Goal: Transaction & Acquisition: Purchase product/service

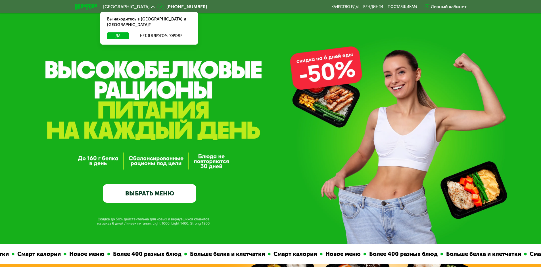
click at [173, 190] on link "ВЫБРАТЬ МЕНЮ" at bounding box center [149, 193] width 93 height 19
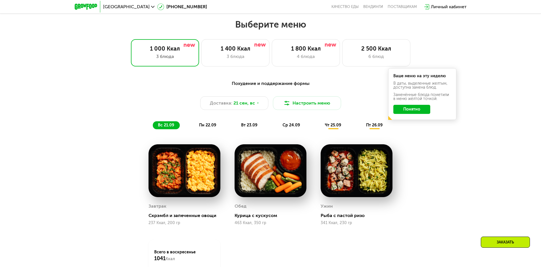
scroll to position [471, 0]
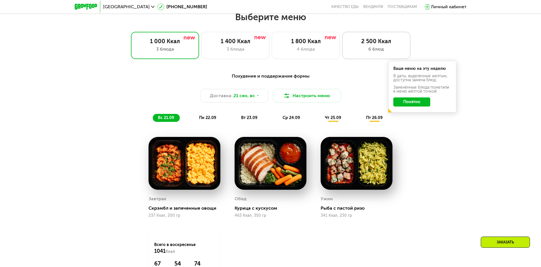
click at [377, 45] on div "2 500 Ккал" at bounding box center [376, 41] width 56 height 7
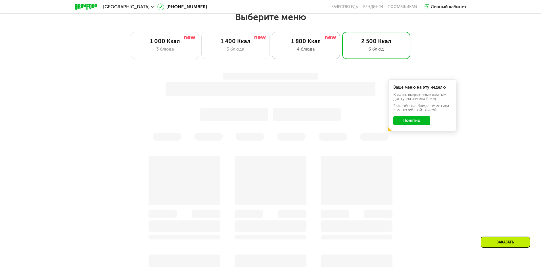
click at [317, 48] on div "4 блюда" at bounding box center [306, 49] width 56 height 7
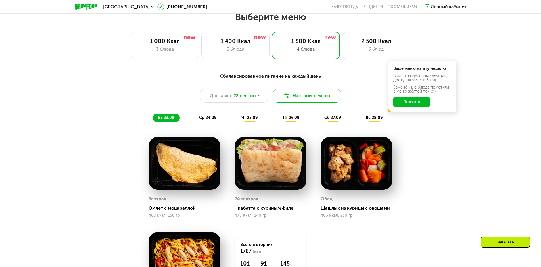
click at [291, 98] on button "Настроить меню" at bounding box center [307, 96] width 68 height 14
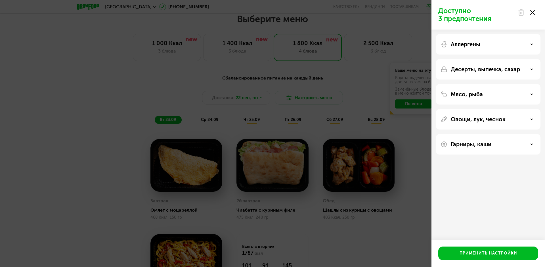
click at [519, 94] on div "Мясо, рыба" at bounding box center [488, 94] width 95 height 7
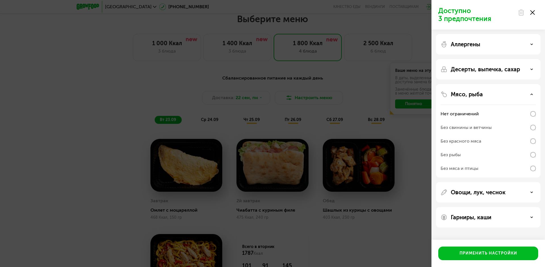
click at [519, 94] on div "Мясо, рыба" at bounding box center [488, 94] width 95 height 7
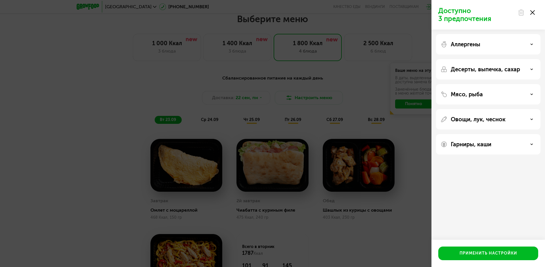
click at [521, 92] on div "Мясо, рыба" at bounding box center [488, 94] width 95 height 7
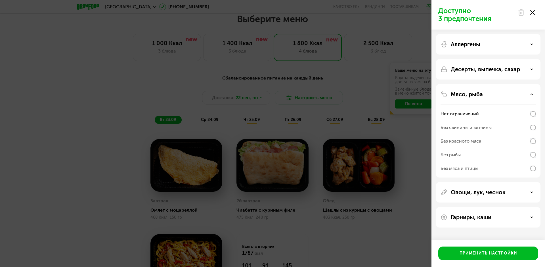
click at [511, 125] on div "Без свинины и ветчины" at bounding box center [488, 128] width 95 height 14
click at [478, 191] on p "Овощи, лук, чеснок" at bounding box center [478, 192] width 55 height 7
click at [485, 192] on p "Овощи, лук, чеснок" at bounding box center [478, 192] width 55 height 7
click at [493, 47] on div "Аллергены" at bounding box center [488, 44] width 95 height 7
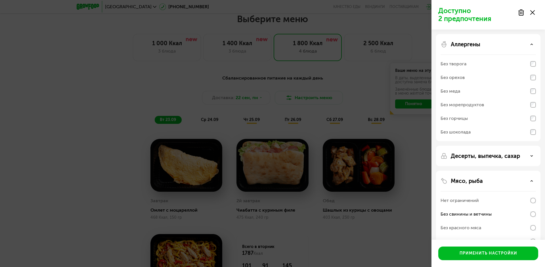
click at [493, 47] on div "Аллергены" at bounding box center [488, 44] width 95 height 7
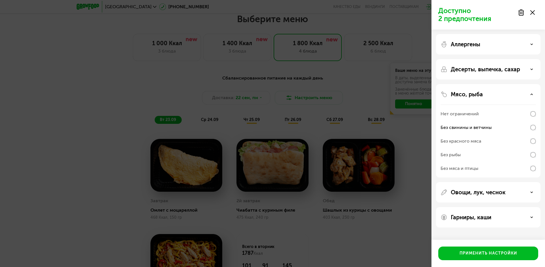
click at [475, 45] on p "Аллергены" at bounding box center [466, 44] width 30 height 7
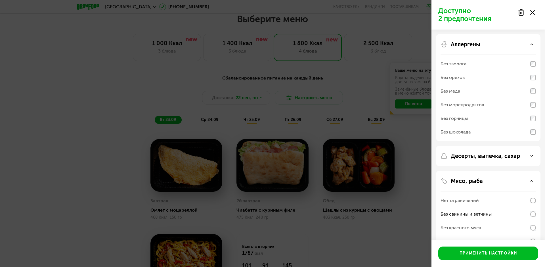
click at [483, 76] on div "Без орехов" at bounding box center [488, 78] width 95 height 14
click at [518, 93] on div "Без меда" at bounding box center [488, 91] width 95 height 14
click at [511, 133] on div "Без шоколада" at bounding box center [488, 132] width 95 height 14
click at [456, 133] on div "Без шоколада" at bounding box center [456, 132] width 30 height 7
click at [528, 132] on div "Без шоколада" at bounding box center [488, 132] width 95 height 14
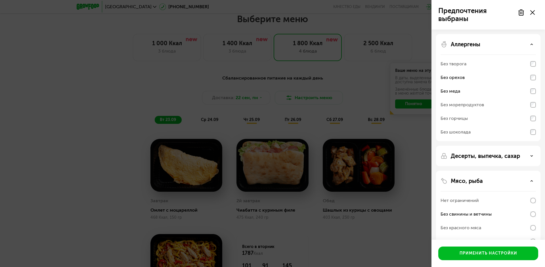
click at [526, 133] on div "Без шоколада" at bounding box center [488, 132] width 95 height 14
click at [527, 132] on div "Без шоколада" at bounding box center [488, 132] width 95 height 14
click at [528, 132] on div "Без шоколада" at bounding box center [488, 132] width 95 height 14
click at [476, 255] on div "Применить настройки" at bounding box center [489, 253] width 58 height 6
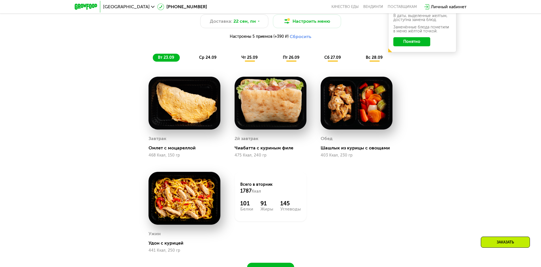
scroll to position [527, 0]
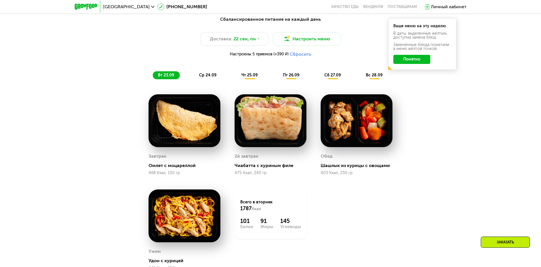
click at [200, 77] on span "ср 24.09" at bounding box center [207, 75] width 17 height 5
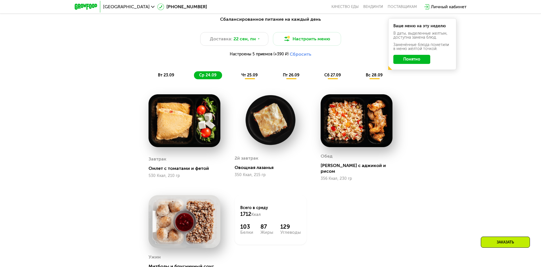
click at [261, 74] on div "чт 25.09" at bounding box center [249, 75] width 27 height 8
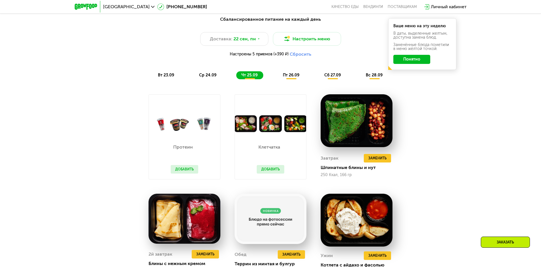
click at [284, 77] on span "пт 26.09" at bounding box center [291, 75] width 16 height 5
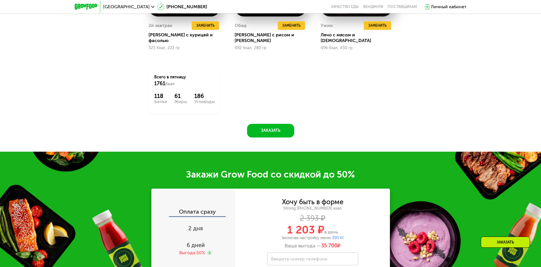
scroll to position [880, 0]
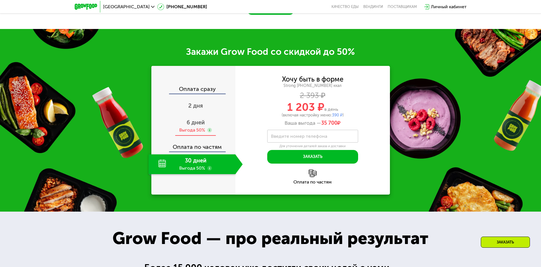
click at [198, 119] on span "6 дней" at bounding box center [195, 122] width 18 height 7
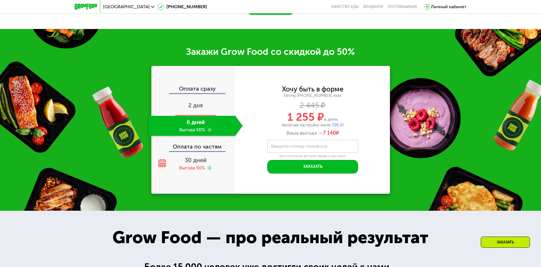
click at [198, 102] on span "2 дня" at bounding box center [195, 105] width 15 height 7
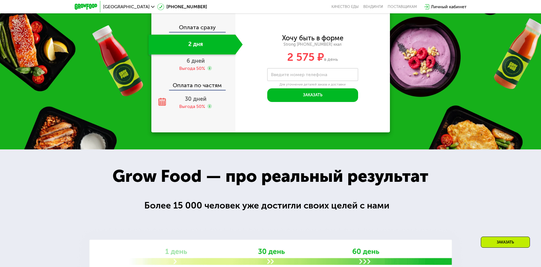
scroll to position [824, 0]
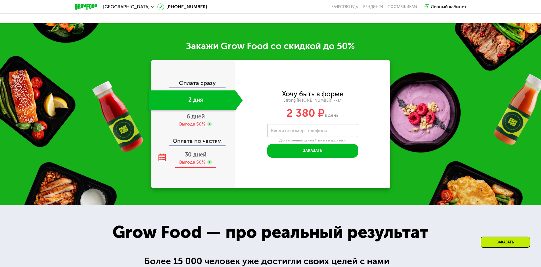
click at [198, 153] on span "30 дней" at bounding box center [196, 154] width 22 height 7
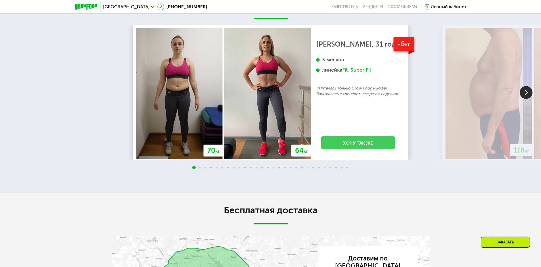
scroll to position [1266, 0]
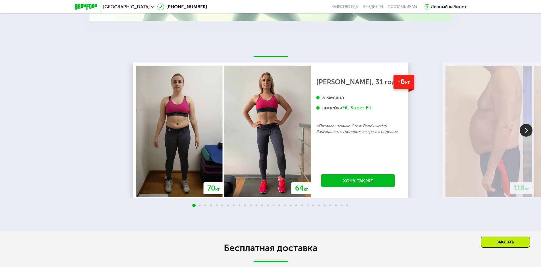
click at [524, 128] on img at bounding box center [525, 130] width 13 height 13
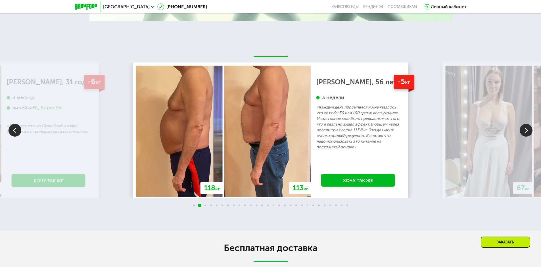
click at [522, 128] on img at bounding box center [525, 130] width 13 height 13
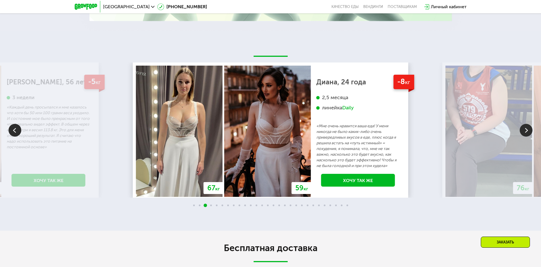
click at [521, 129] on img at bounding box center [525, 130] width 13 height 13
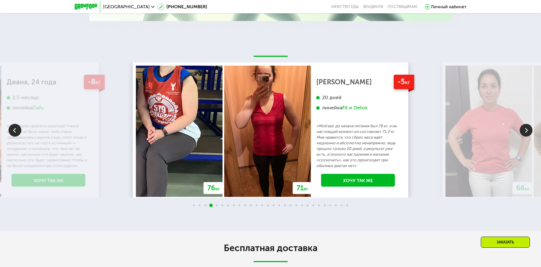
click at [521, 129] on img at bounding box center [525, 130] width 13 height 13
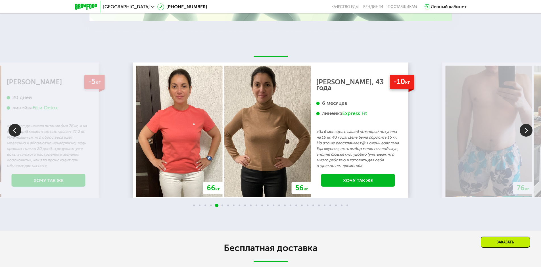
click at [521, 130] on img at bounding box center [525, 130] width 13 height 13
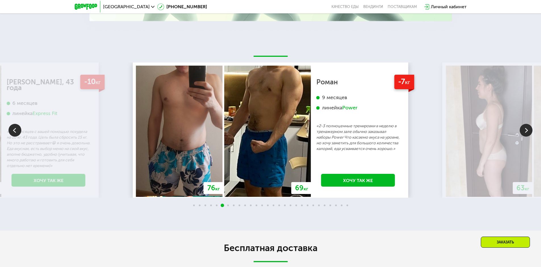
click at [521, 130] on img at bounding box center [525, 130] width 13 height 13
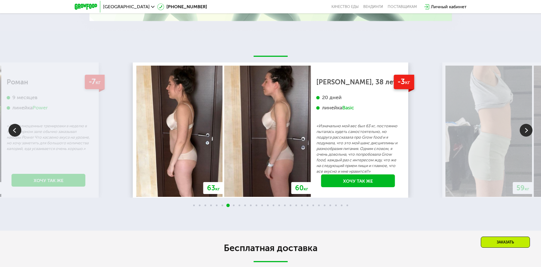
click at [521, 130] on img at bounding box center [525, 130] width 13 height 13
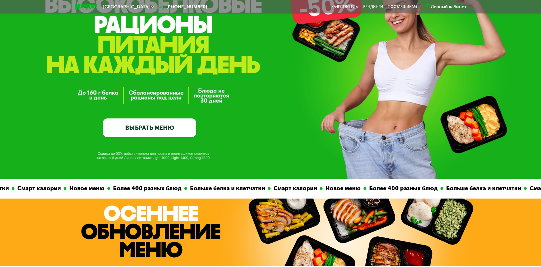
scroll to position [0, 0]
